Goal: Task Accomplishment & Management: Use online tool/utility

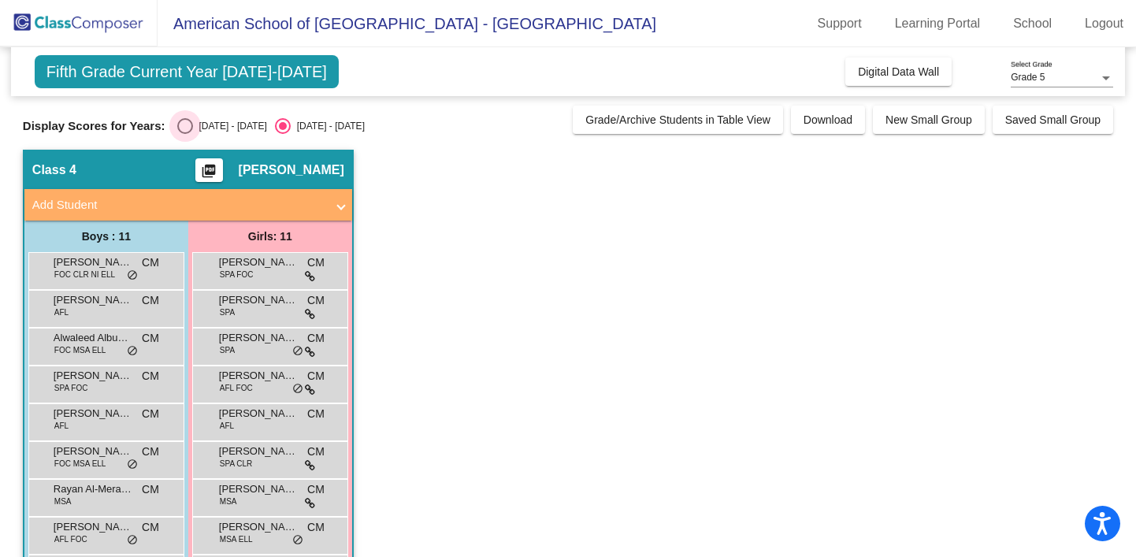
click at [180, 131] on div "Select an option" at bounding box center [185, 126] width 16 height 16
click at [184, 134] on input "[DATE] - [DATE]" at bounding box center [184, 134] width 1 height 1
radio input "true"
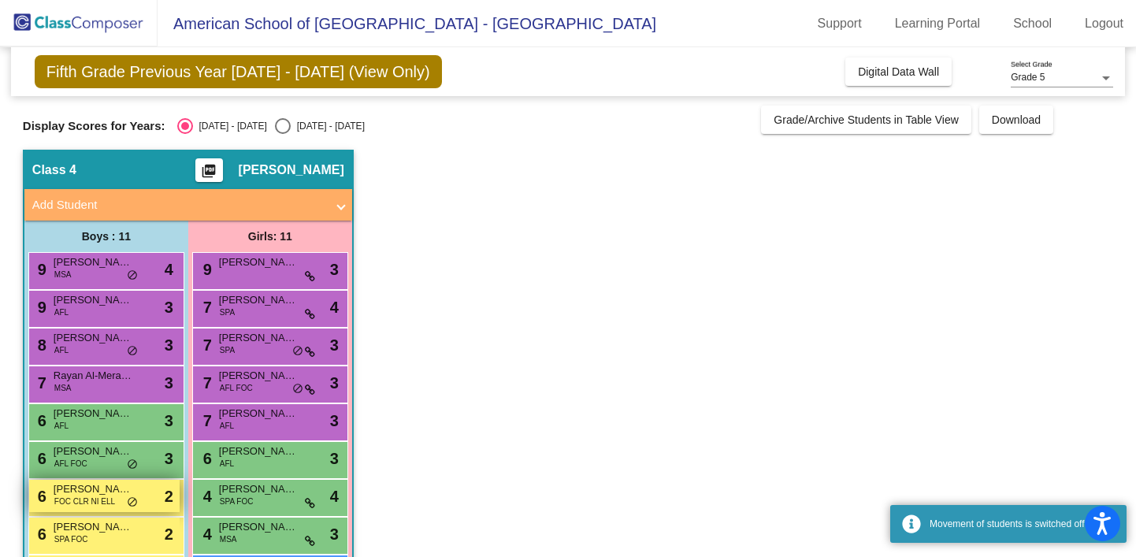
click at [108, 503] on span "FOC CLR NI ELL" at bounding box center [84, 502] width 61 height 12
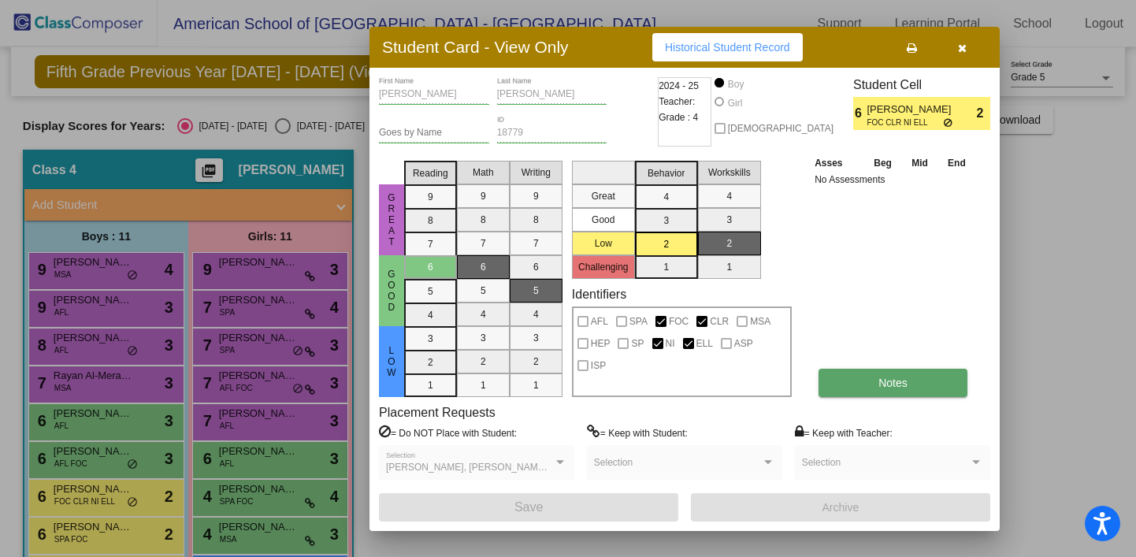
click at [855, 387] on button "Notes" at bounding box center [893, 383] width 149 height 28
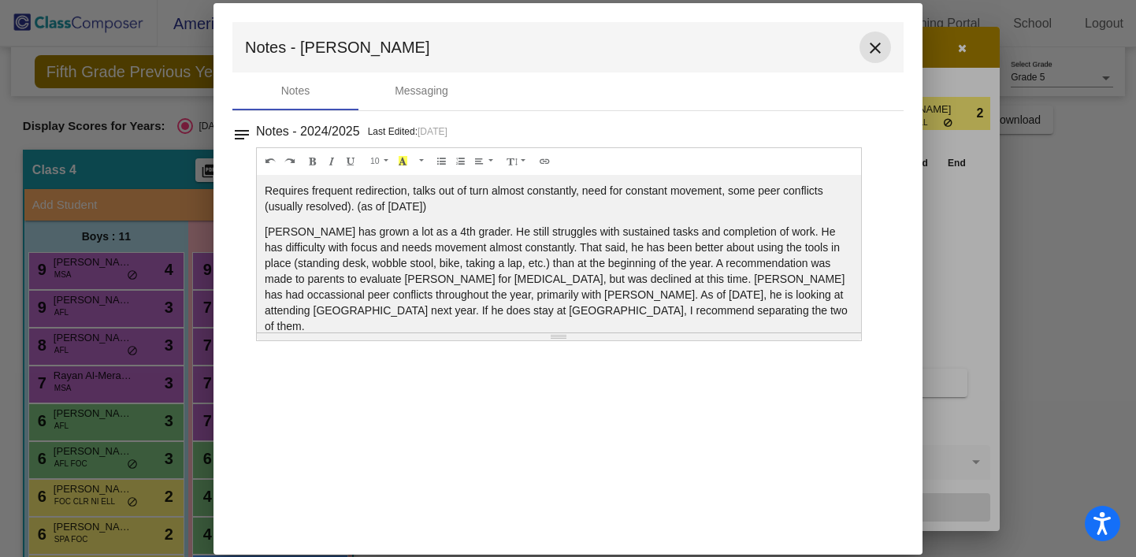
click at [872, 54] on mat-icon "close" at bounding box center [875, 48] width 19 height 19
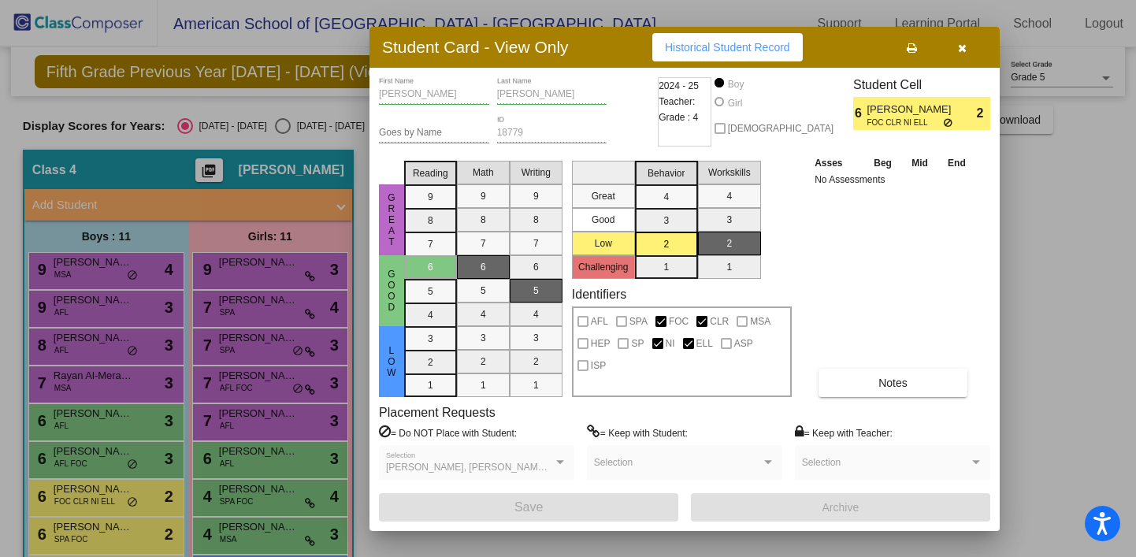
click at [99, 530] on div at bounding box center [568, 278] width 1136 height 557
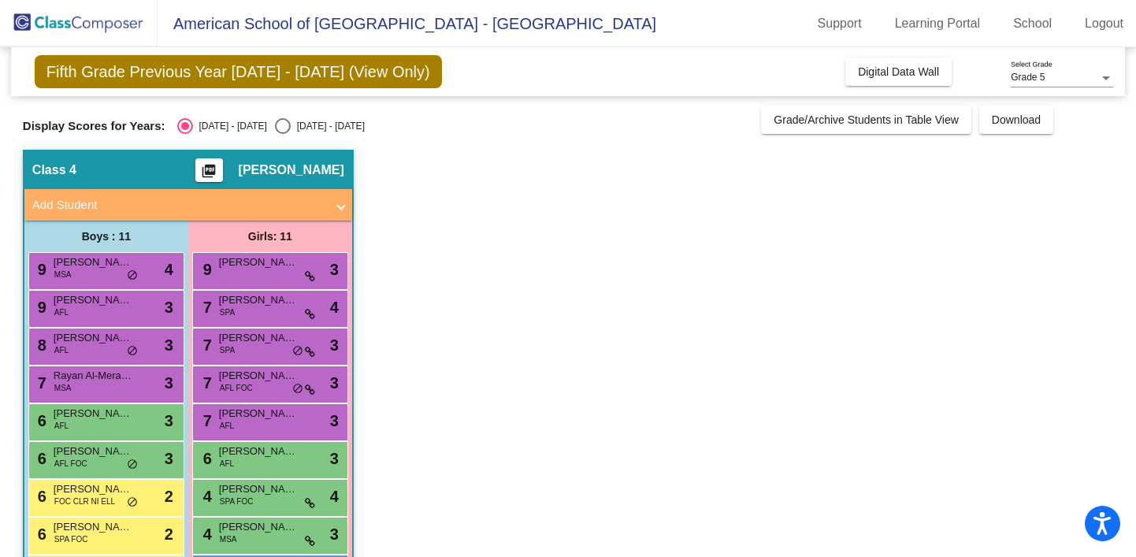
click at [99, 530] on span "[PERSON_NAME]" at bounding box center [93, 527] width 79 height 16
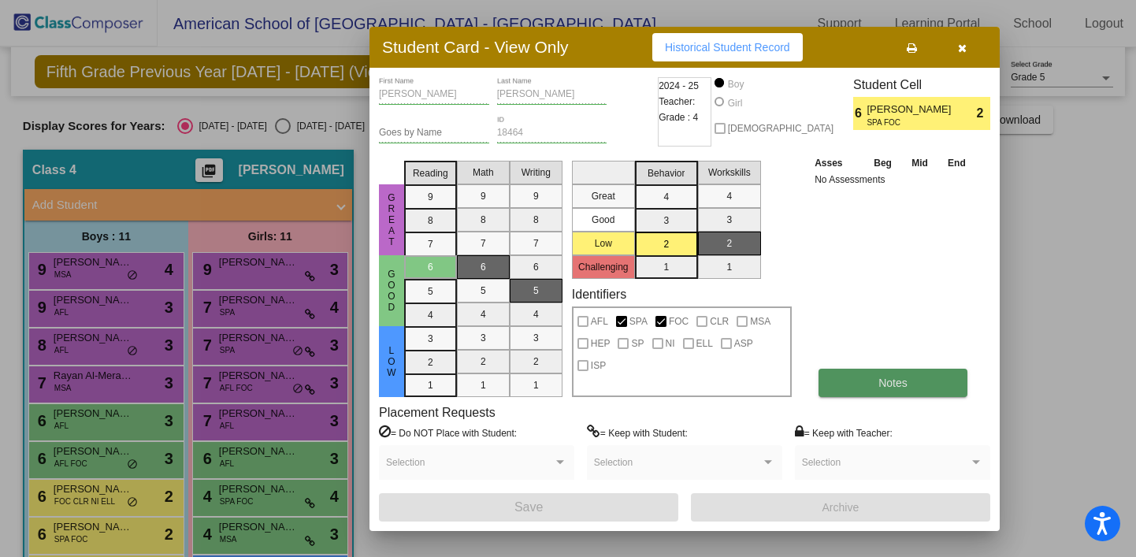
click at [866, 385] on button "Notes" at bounding box center [893, 383] width 149 height 28
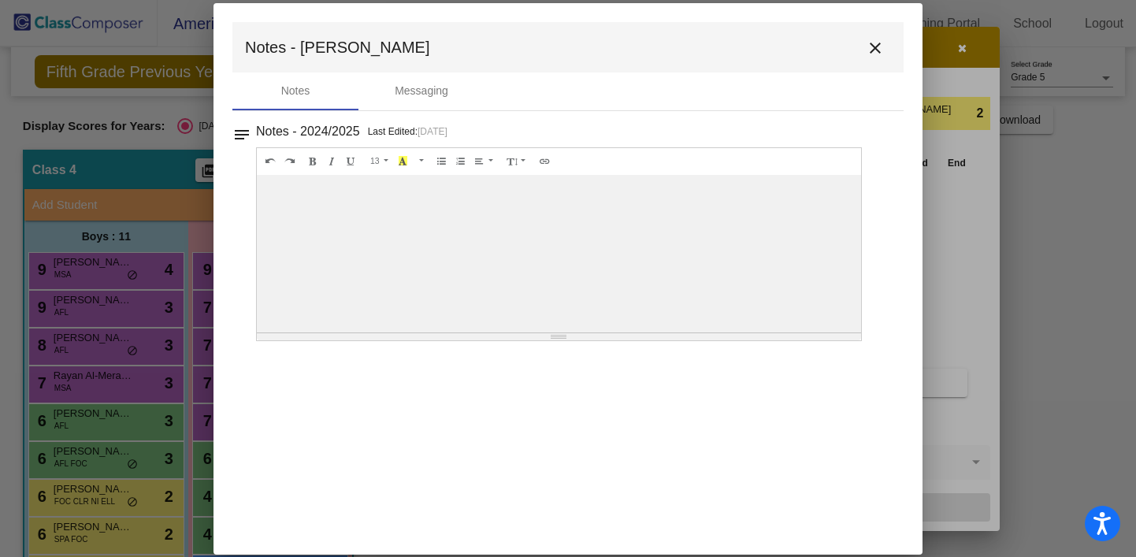
click at [878, 51] on mat-icon "close" at bounding box center [875, 48] width 19 height 19
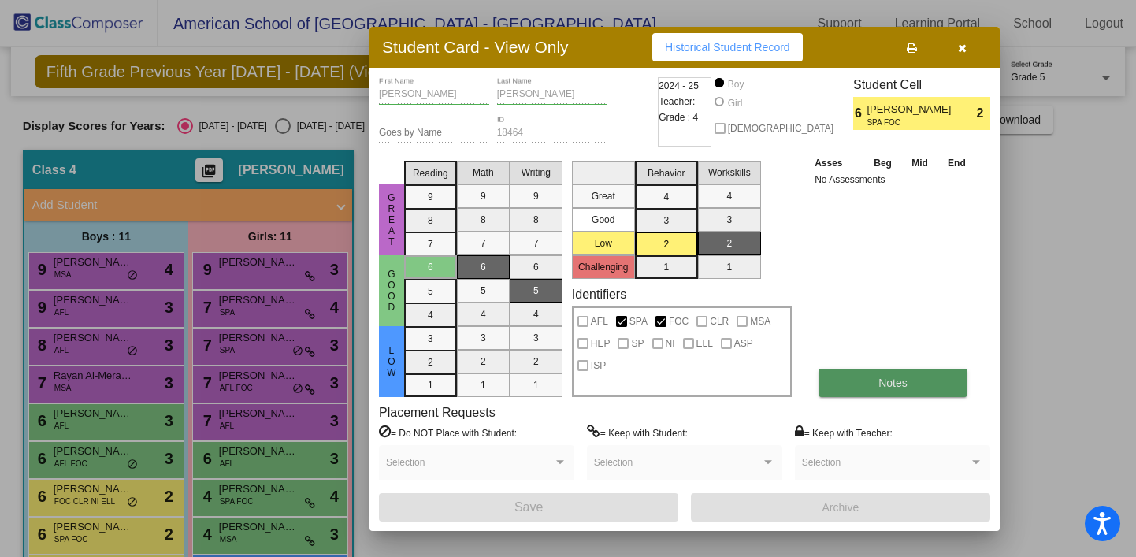
click at [887, 384] on span "Notes" at bounding box center [893, 383] width 29 height 13
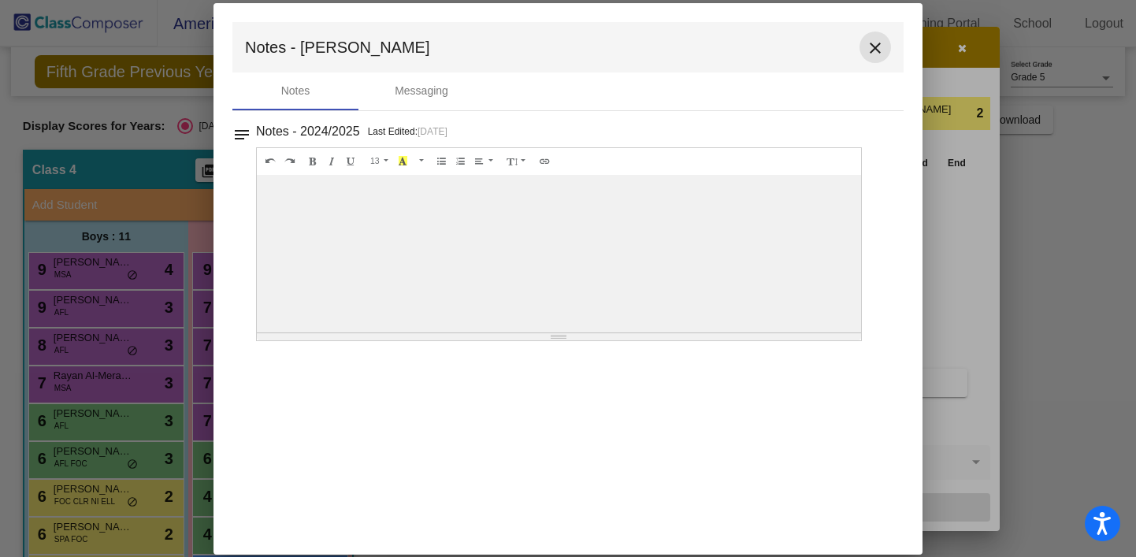
click at [878, 51] on mat-icon "close" at bounding box center [875, 48] width 19 height 19
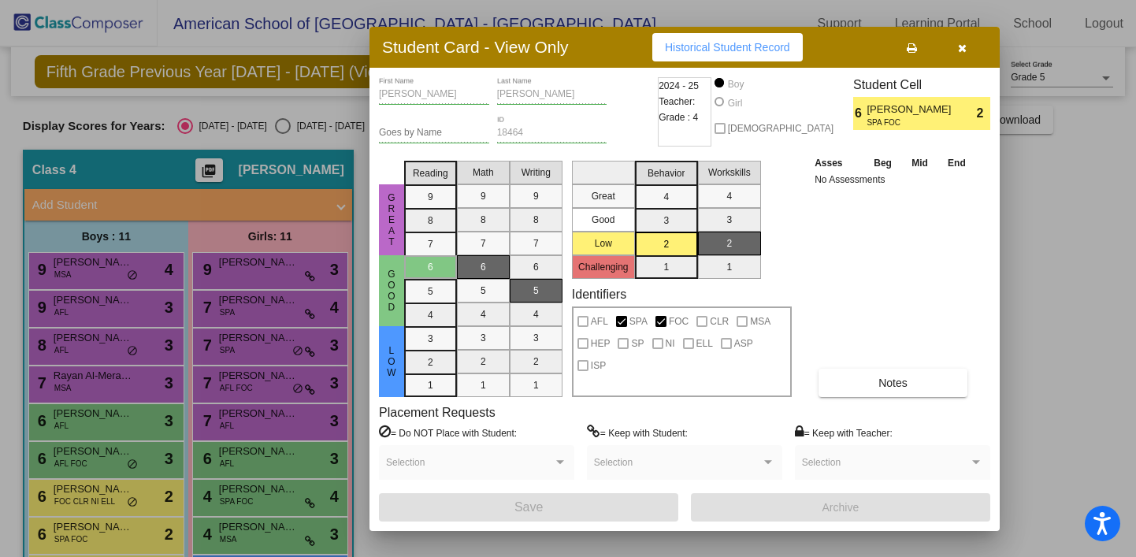
click at [87, 493] on div at bounding box center [568, 278] width 1136 height 557
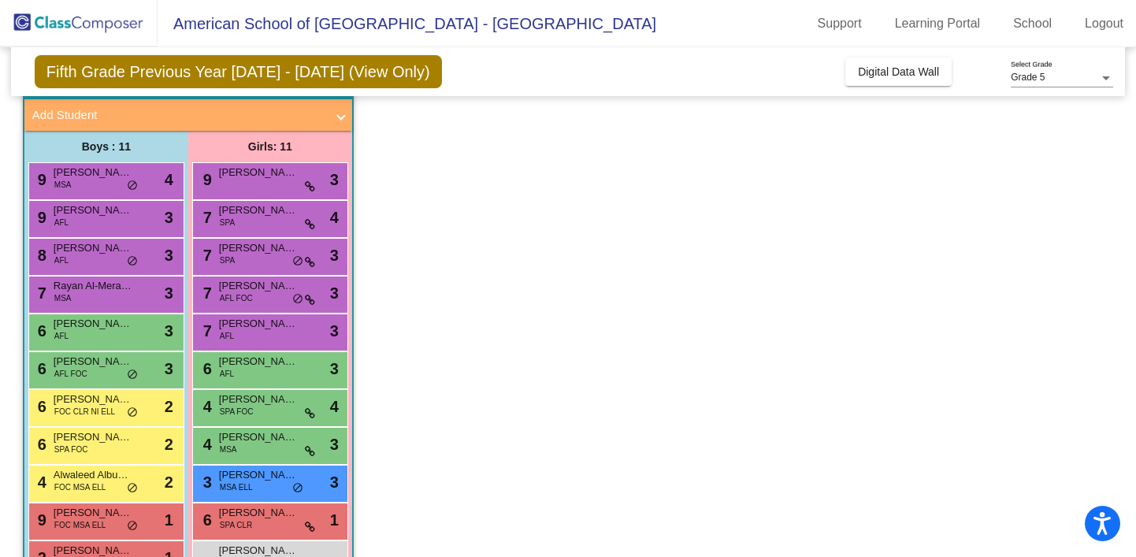
scroll to position [96, 0]
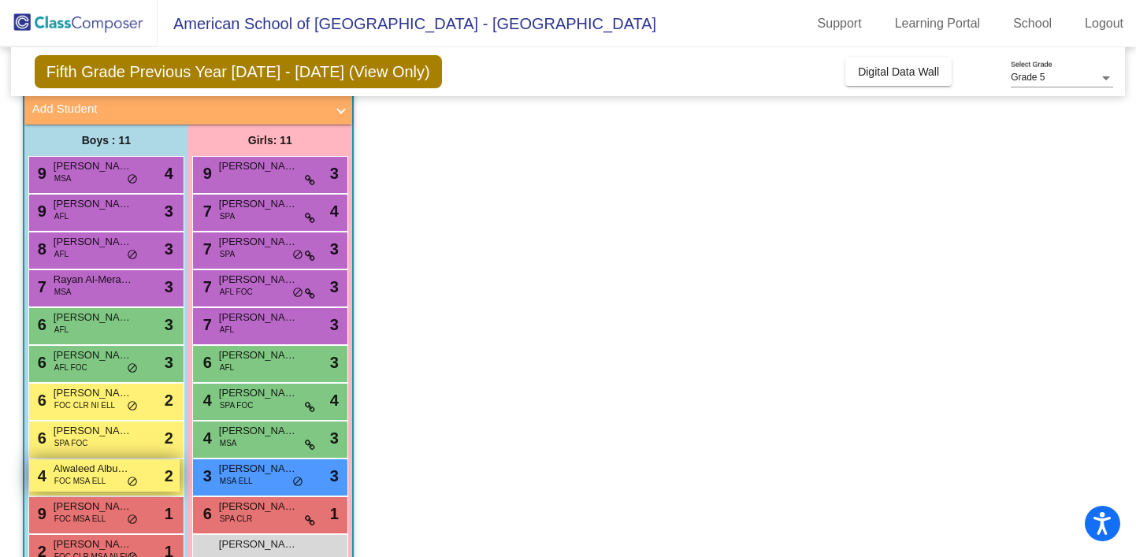
click at [99, 477] on span "FOC MSA ELL" at bounding box center [80, 481] width 52 height 12
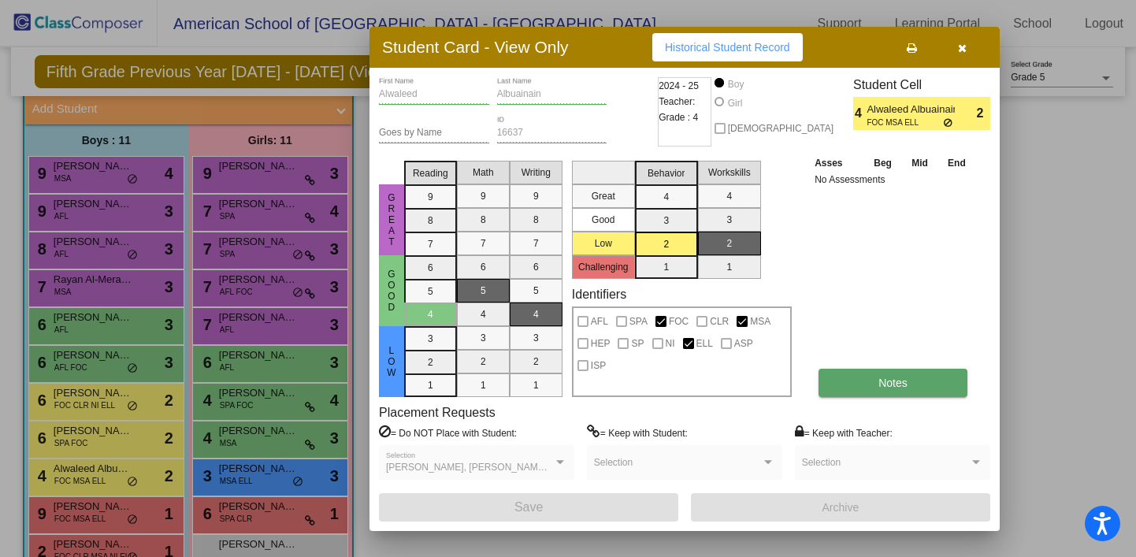
click at [879, 390] on button "Notes" at bounding box center [893, 383] width 149 height 28
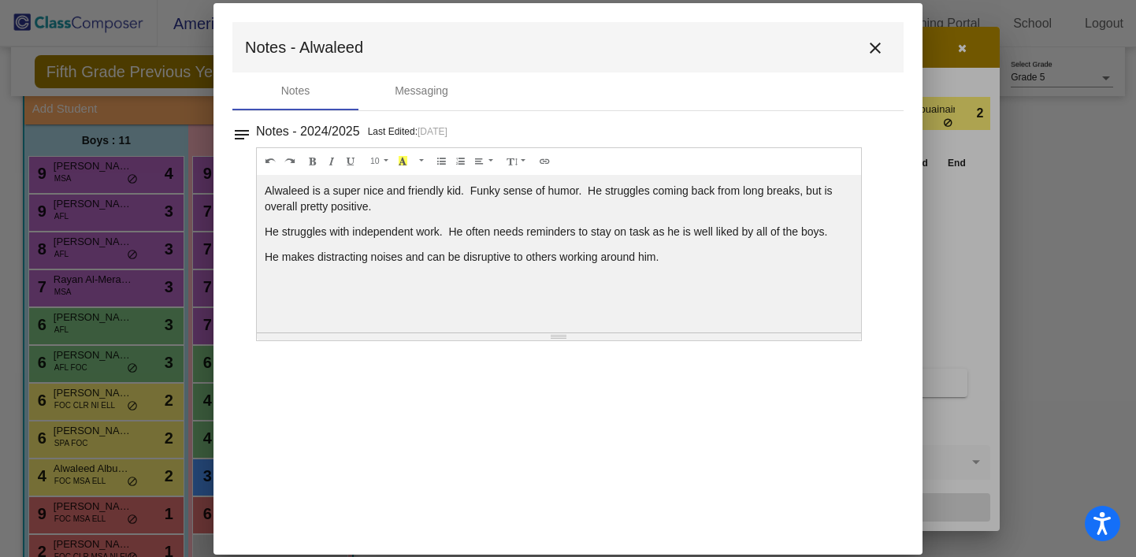
click at [873, 45] on mat-icon "close" at bounding box center [875, 48] width 19 height 19
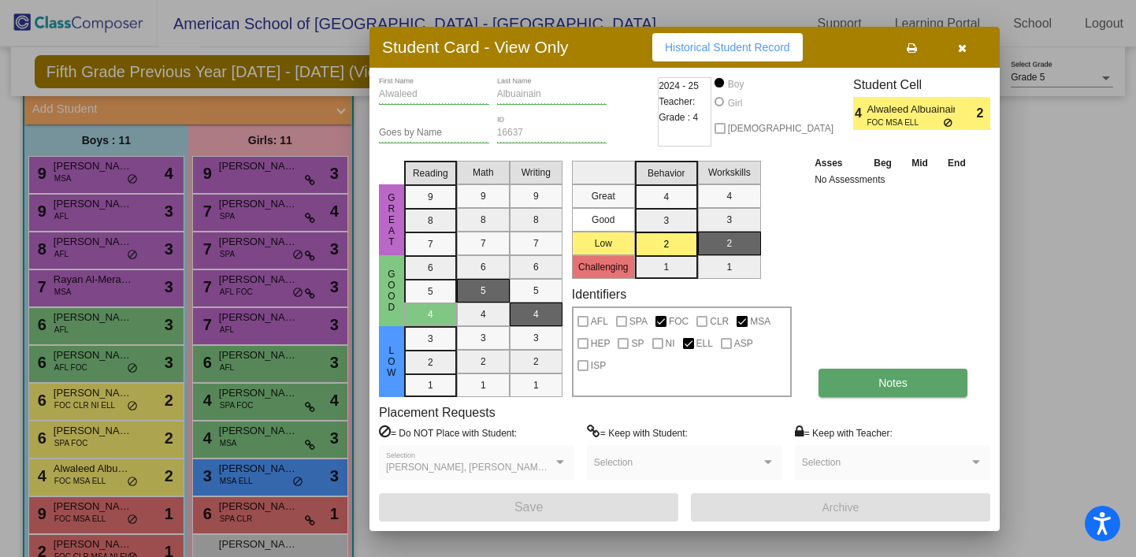
click at [896, 389] on button "Notes" at bounding box center [893, 383] width 149 height 28
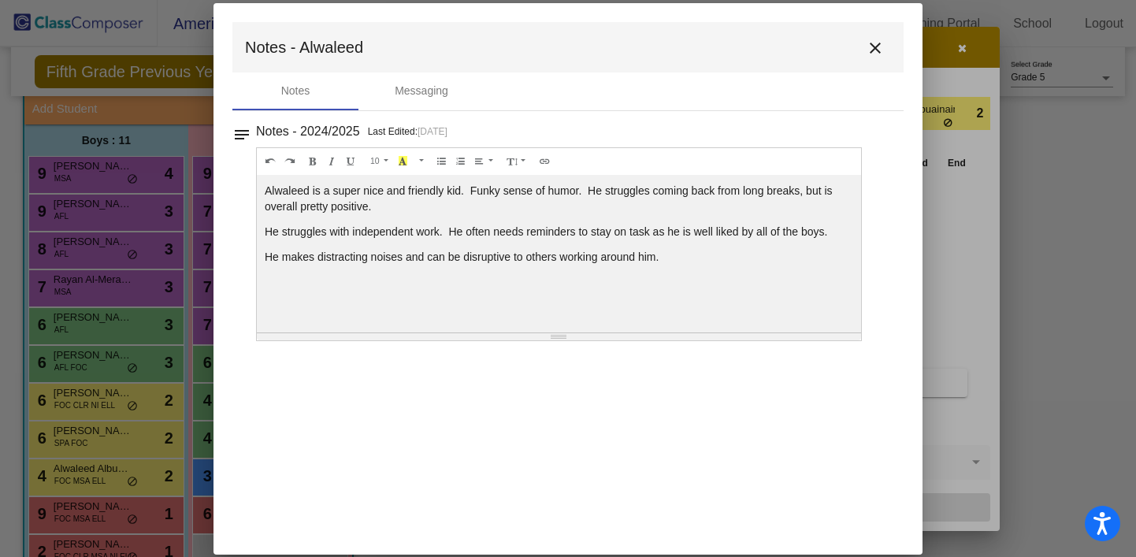
click at [873, 50] on mat-icon "close" at bounding box center [875, 48] width 19 height 19
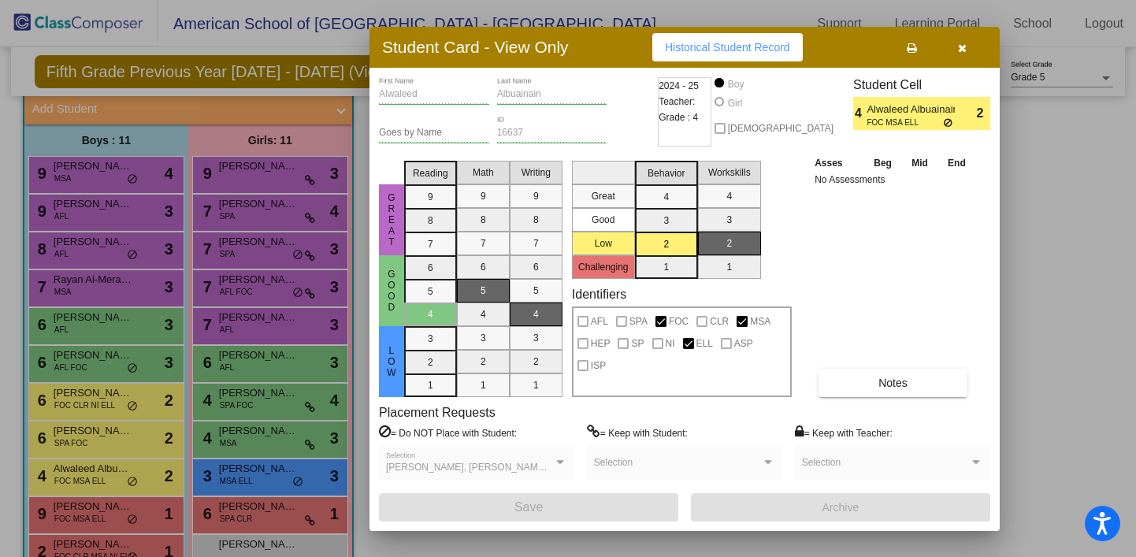
click at [966, 47] on button "button" at bounding box center [962, 47] width 50 height 28
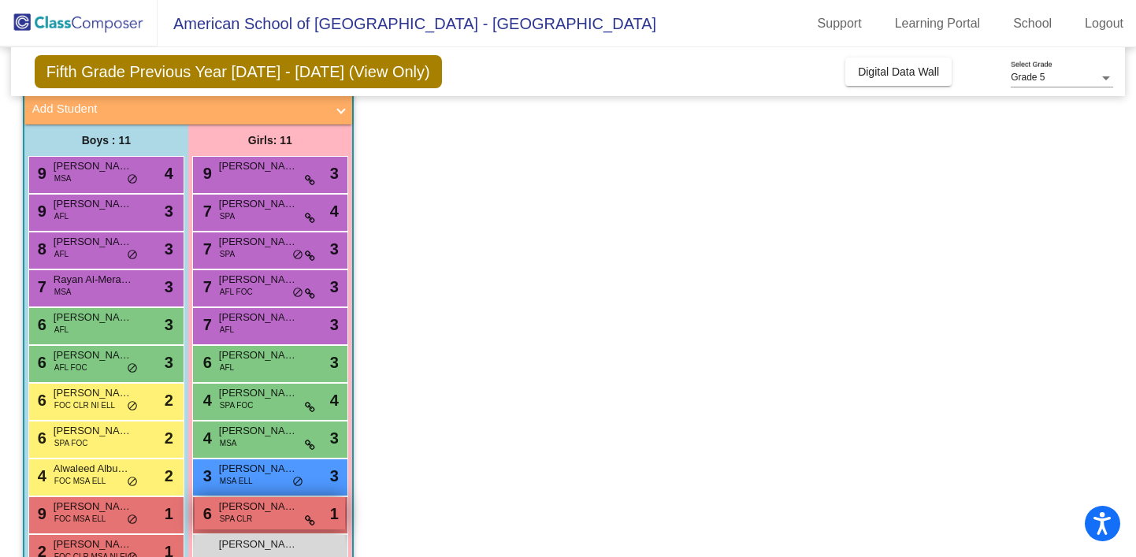
click at [258, 522] on div "6 [PERSON_NAME] SPA CLR lock do_not_disturb_alt 1" at bounding box center [270, 513] width 151 height 32
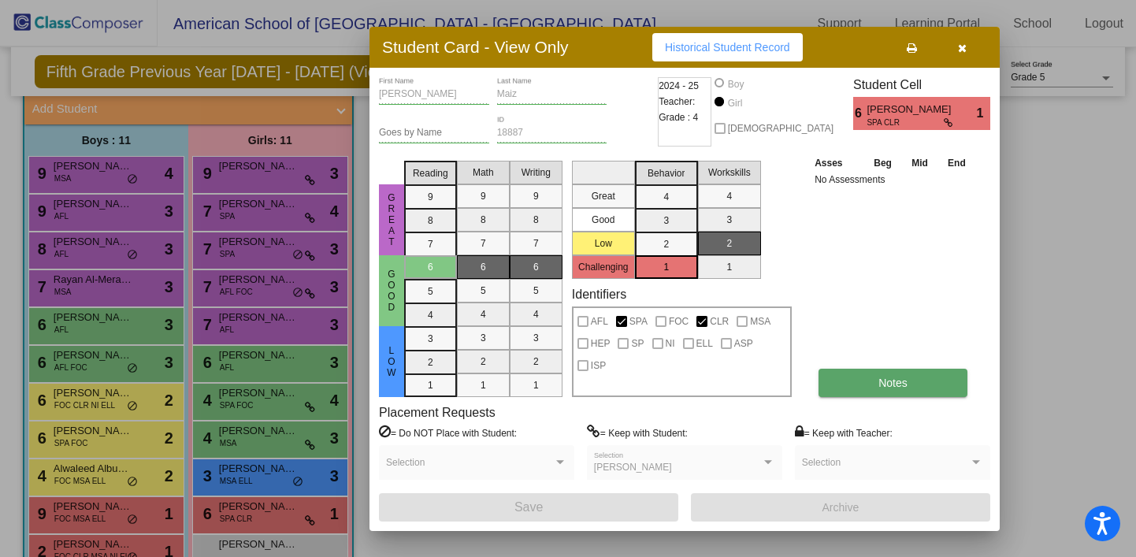
click at [887, 389] on span "Notes" at bounding box center [893, 383] width 29 height 13
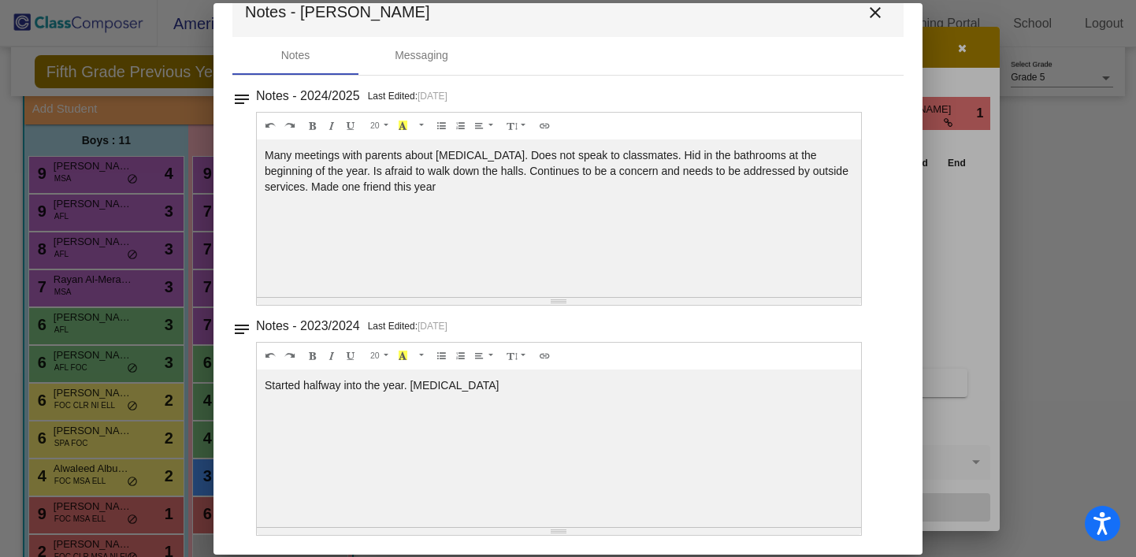
scroll to position [0, 0]
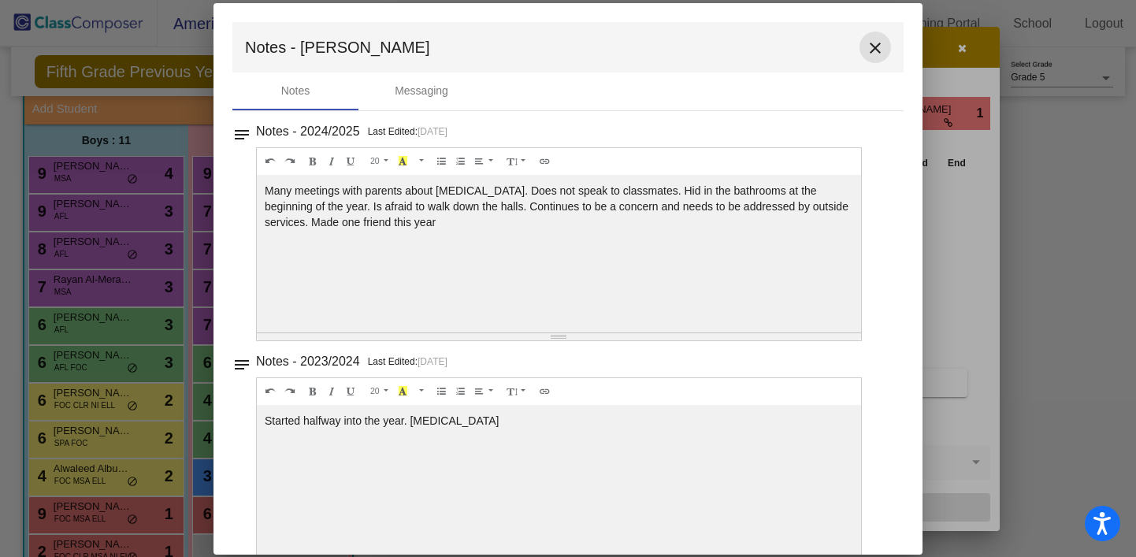
click at [867, 43] on mat-icon "close" at bounding box center [875, 48] width 19 height 19
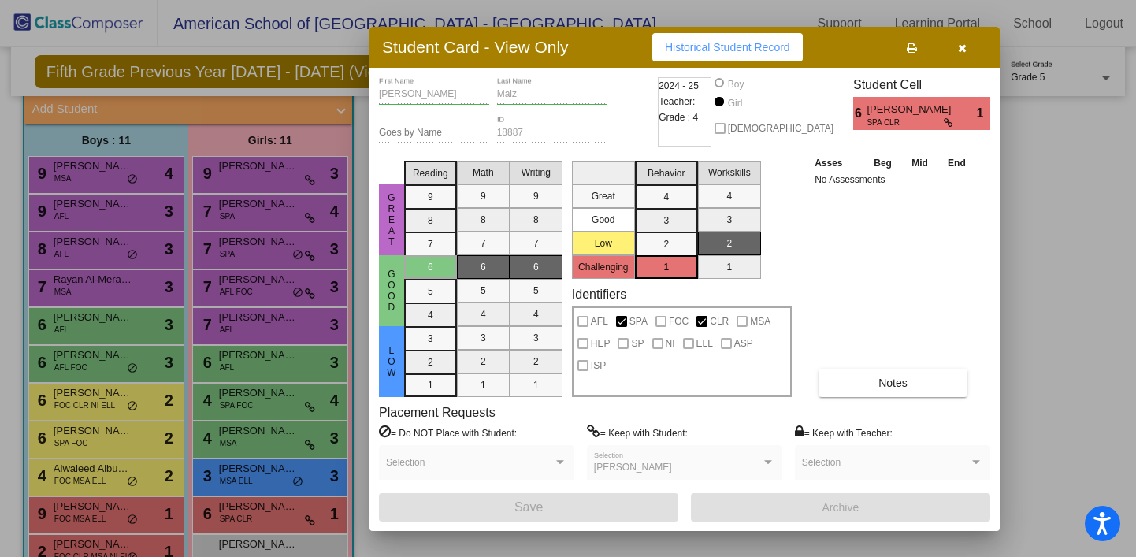
click at [964, 50] on icon "button" at bounding box center [962, 48] width 9 height 11
